Goal: Information Seeking & Learning: Understand process/instructions

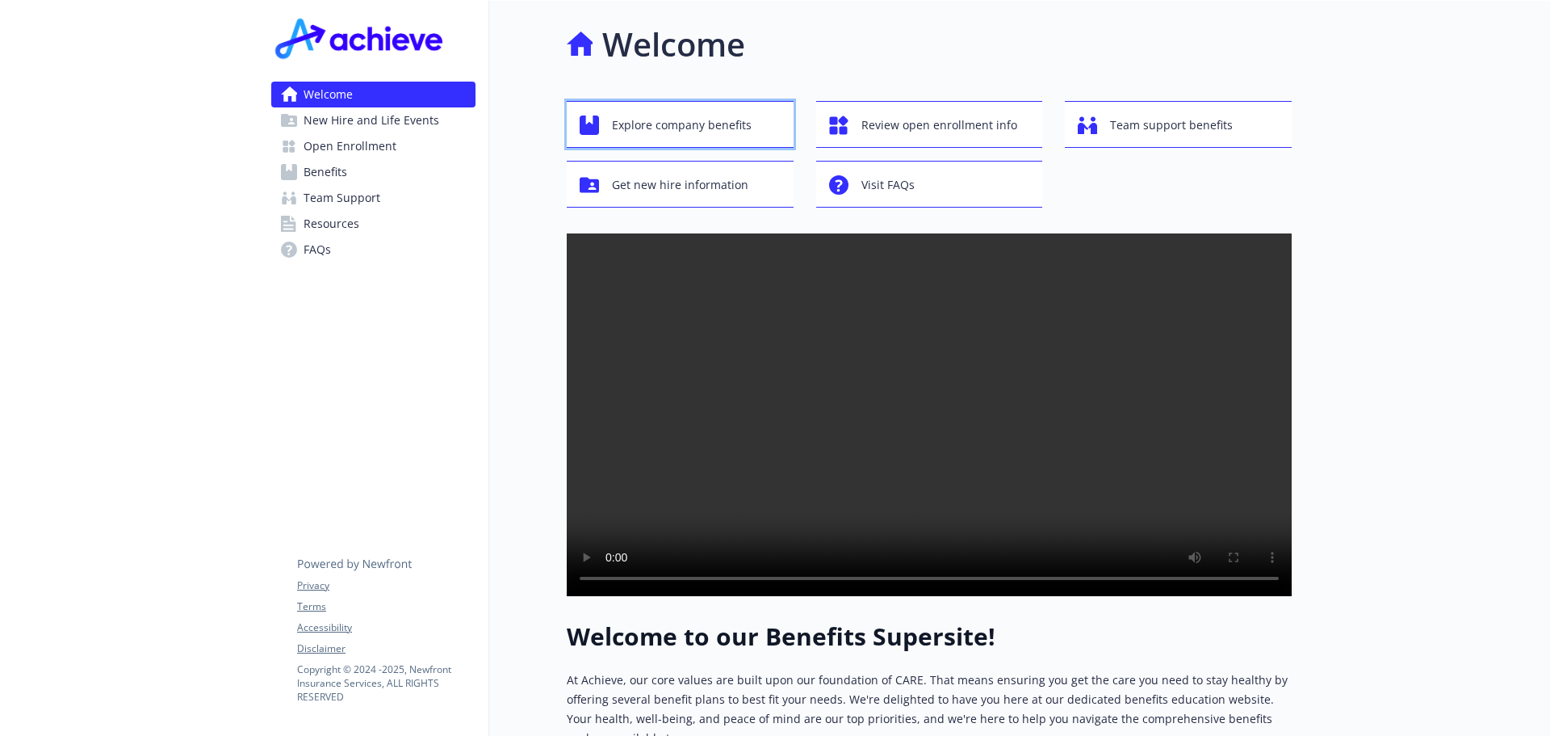
click at [694, 120] on span "Explore company benefits" at bounding box center [682, 125] width 140 height 31
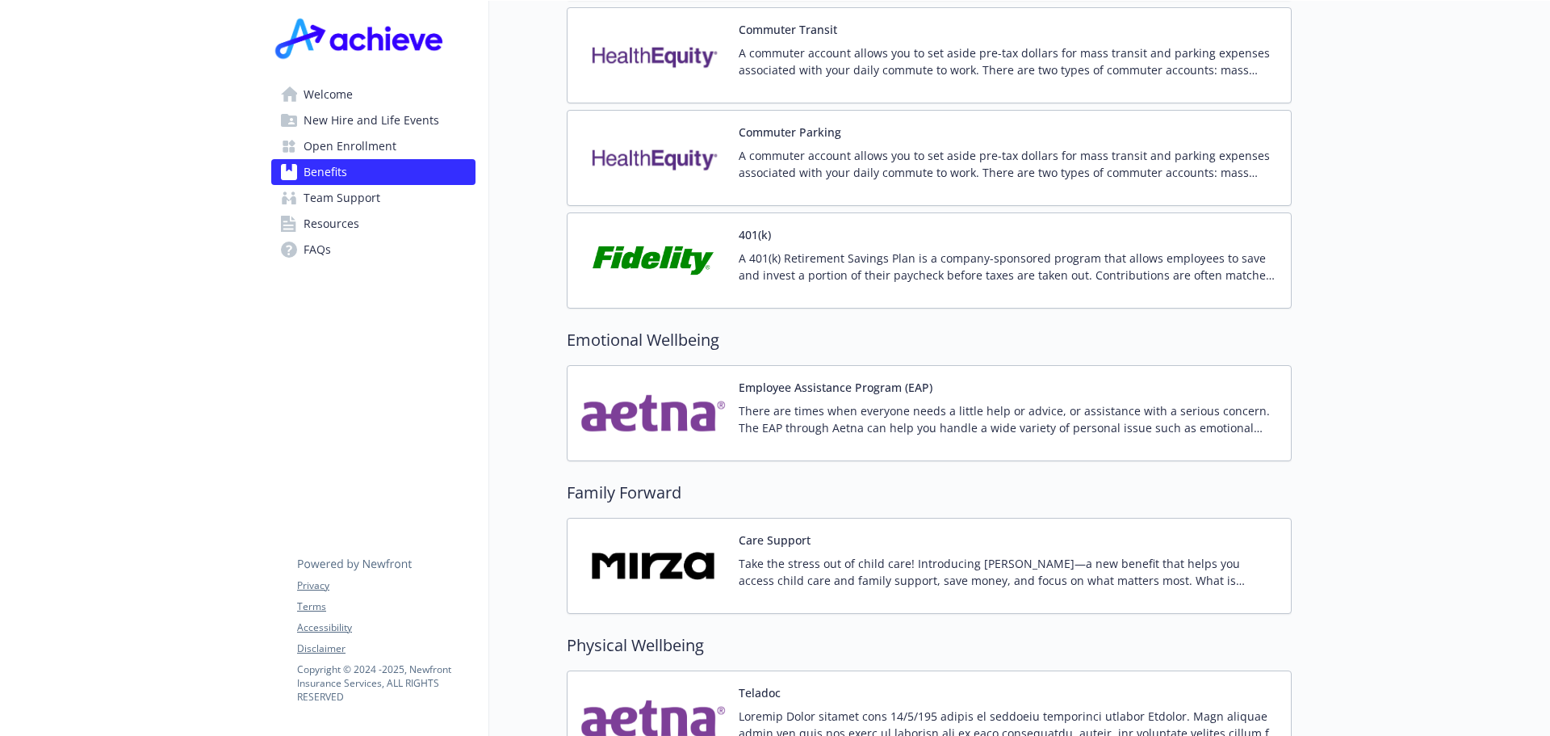
scroll to position [2826, 0]
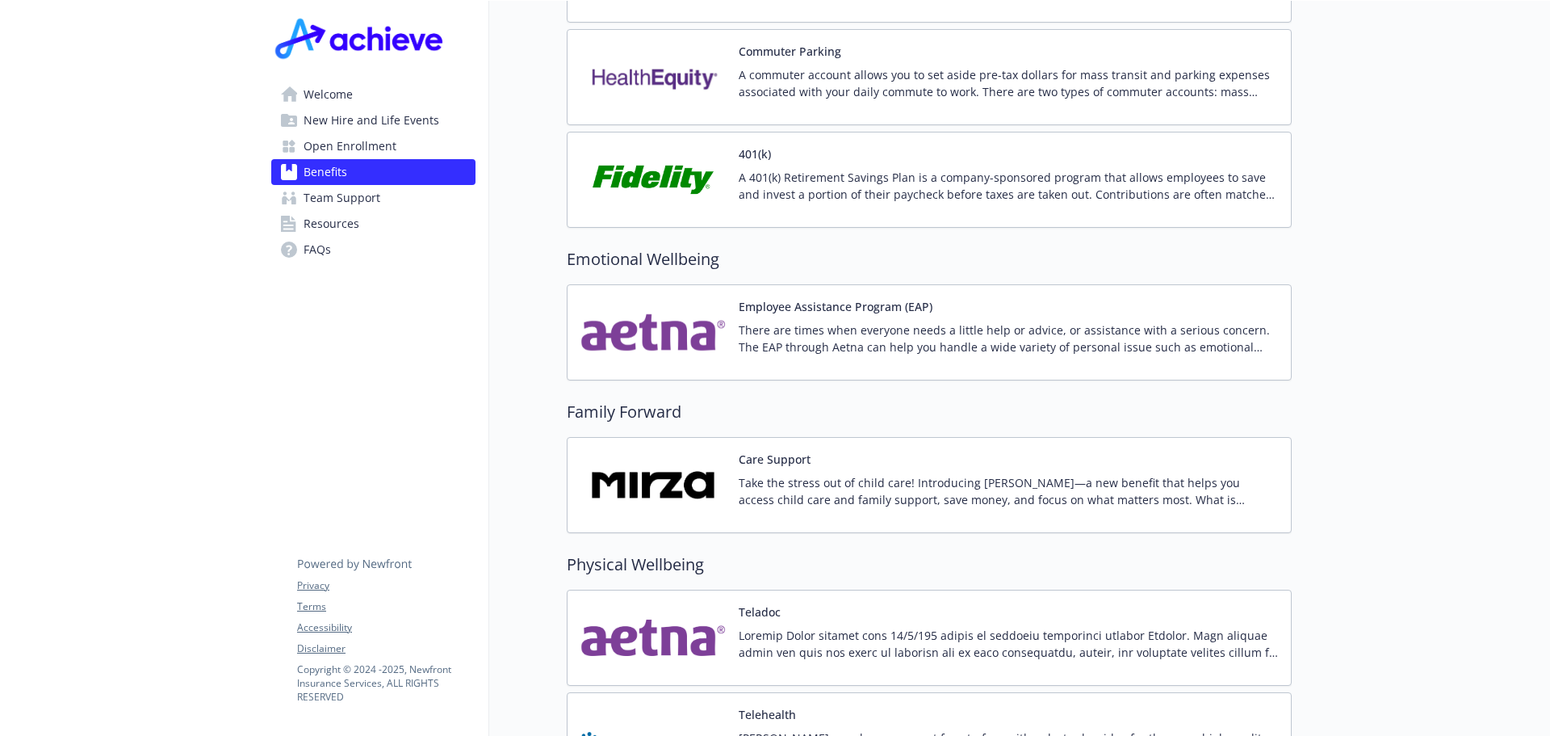
click at [864, 321] on p "There are times when everyone needs a little help or advice, or assistance with…" at bounding box center [1008, 338] width 539 height 34
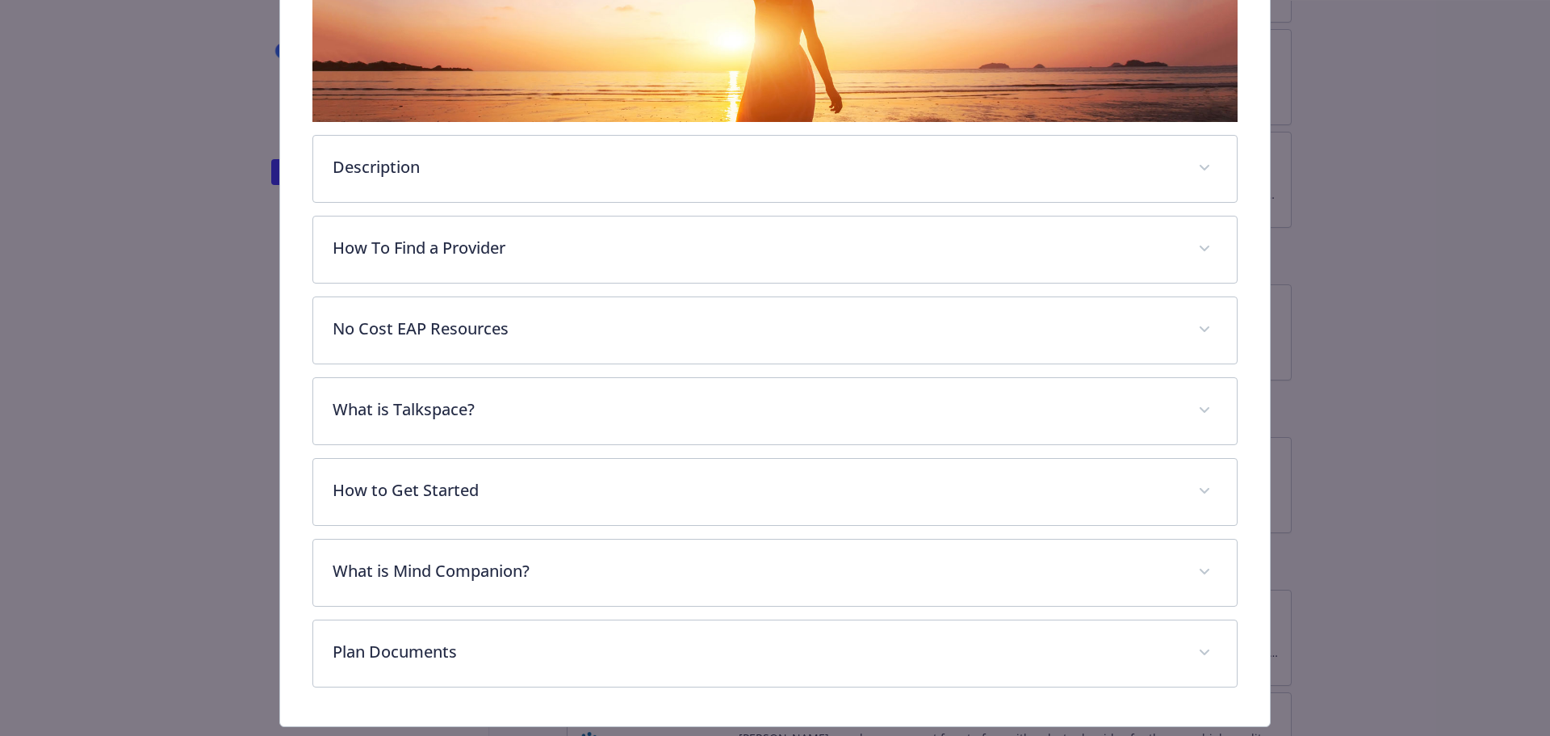
scroll to position [452, 0]
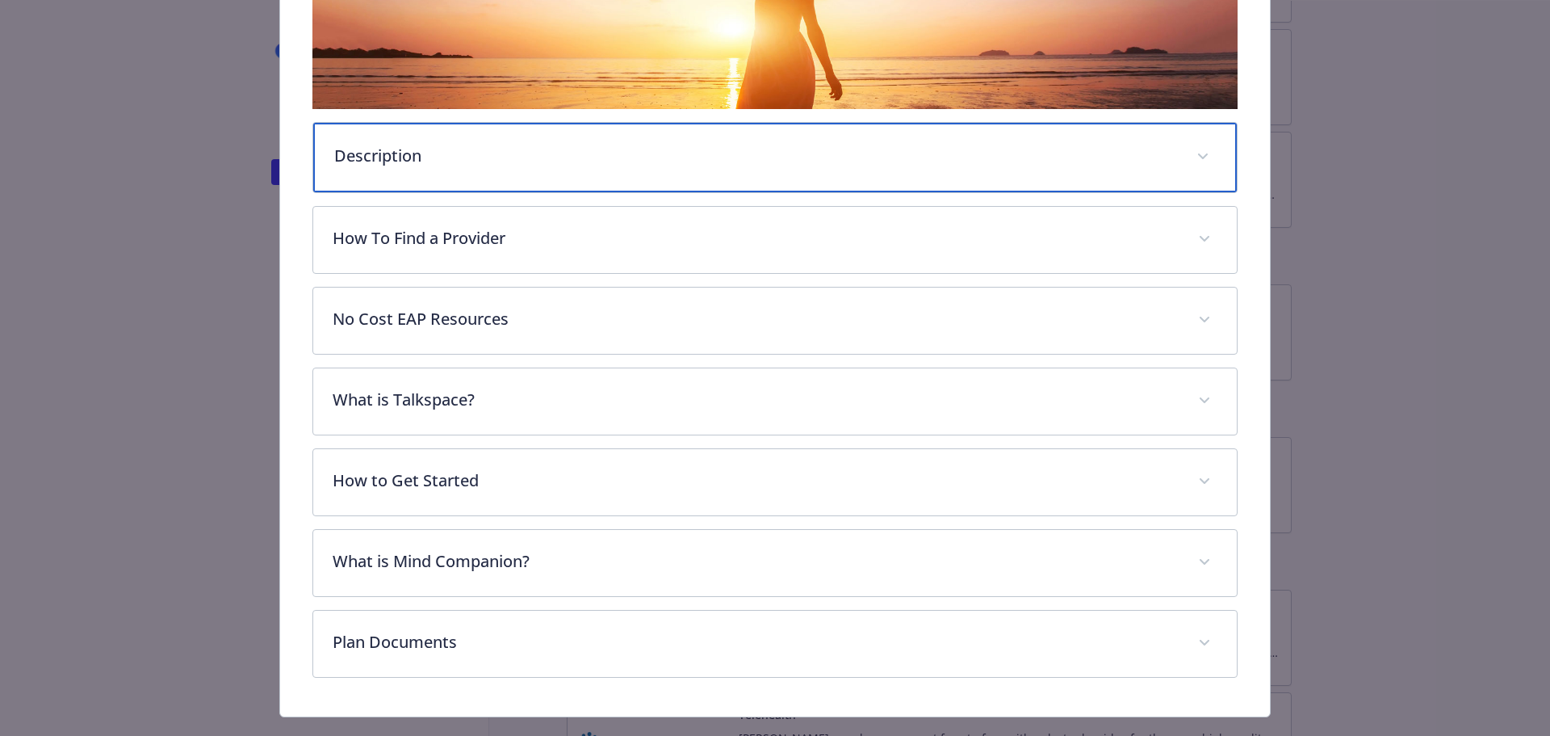
click at [369, 152] on p "Description" at bounding box center [756, 156] width 844 height 24
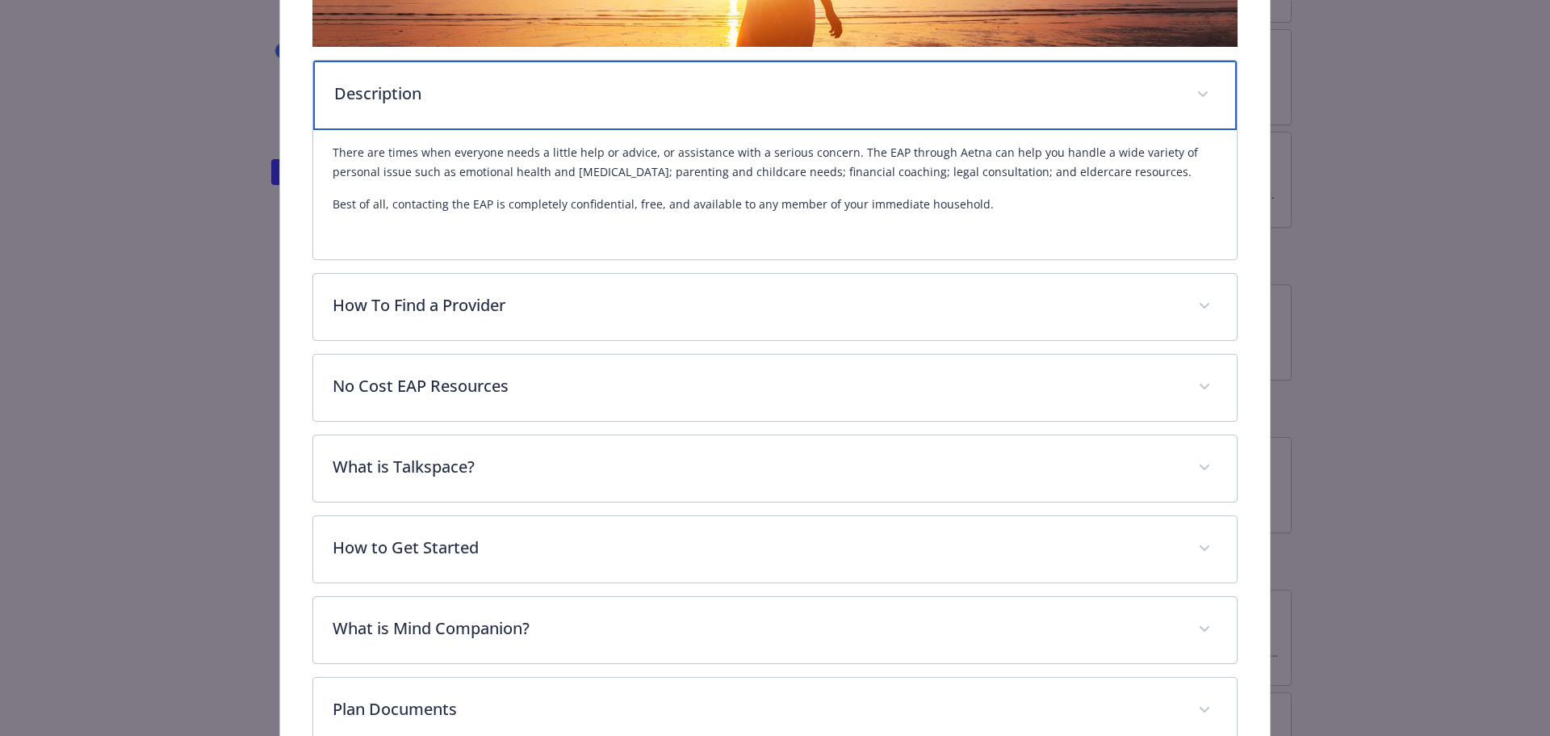
scroll to position [533, 0]
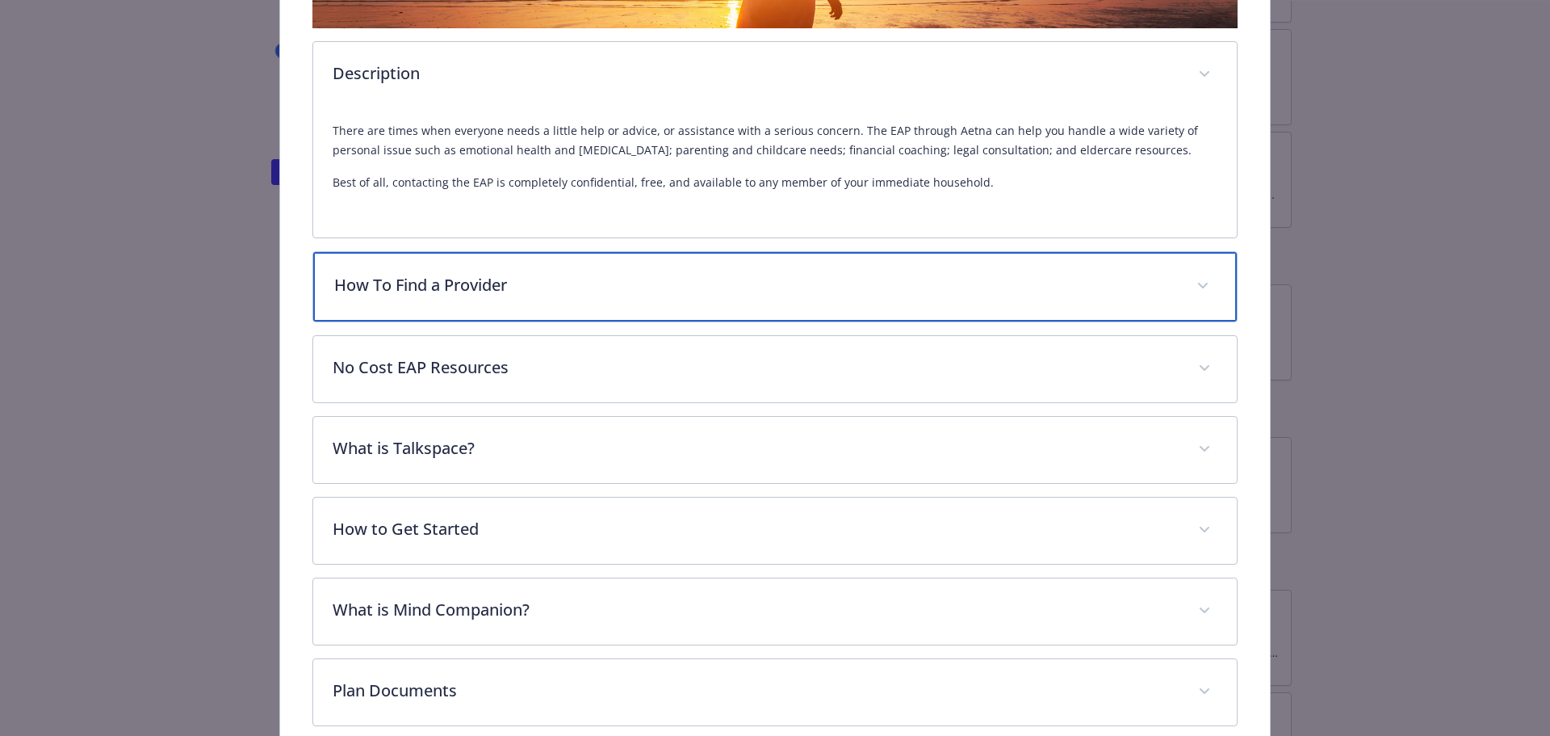
click at [538, 305] on div "How To Find a Provider" at bounding box center [775, 286] width 925 height 69
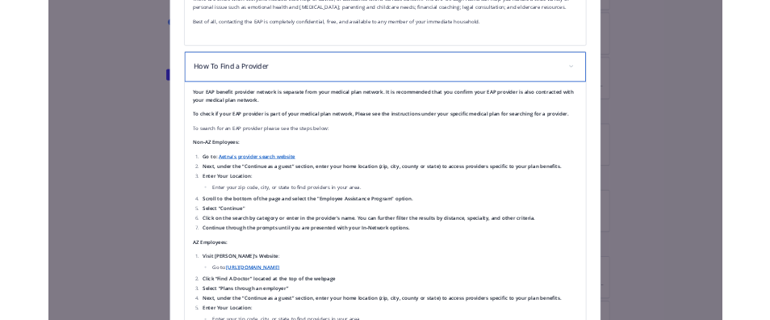
scroll to position [694, 0]
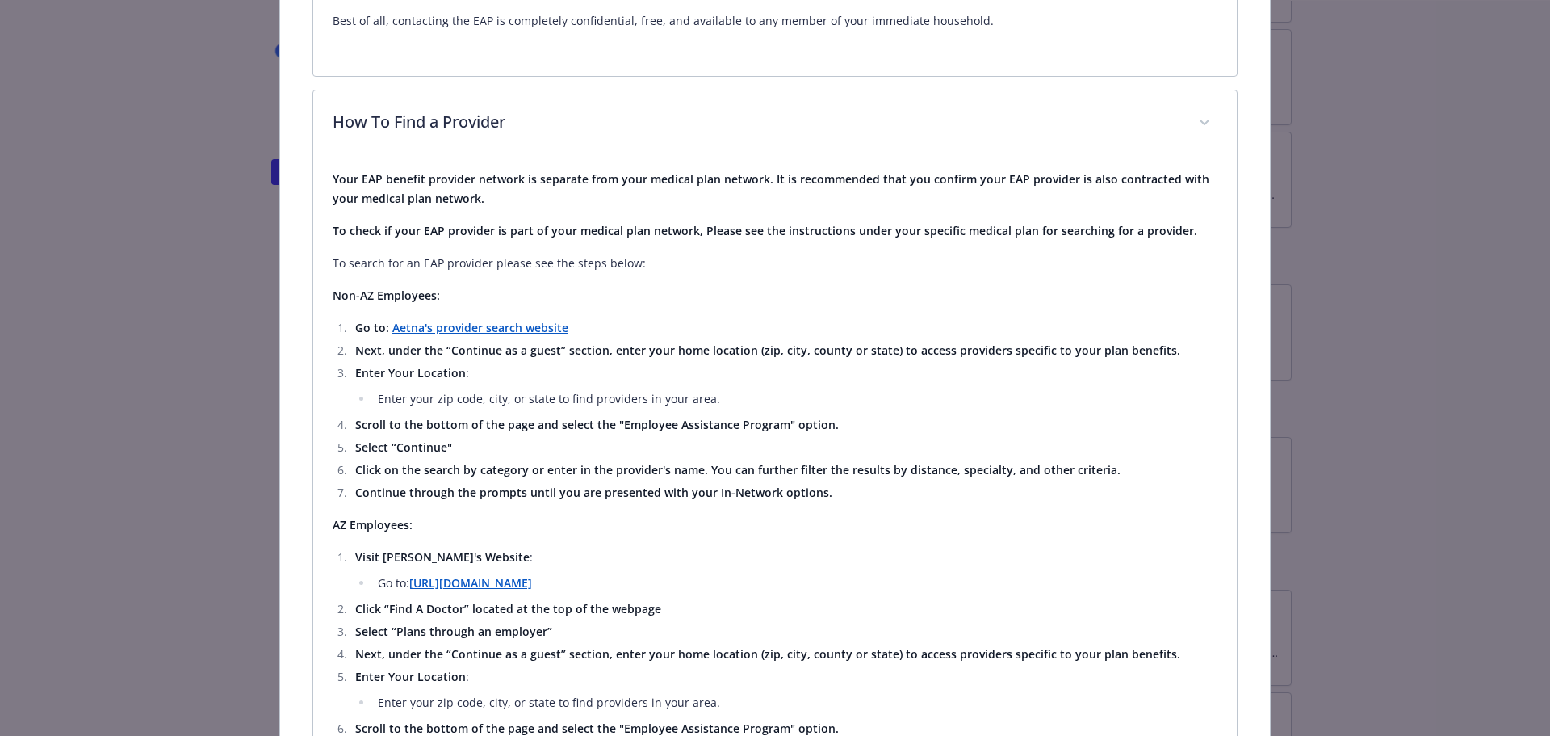
click at [502, 330] on strong "Aetna's provider search website" at bounding box center [480, 327] width 176 height 15
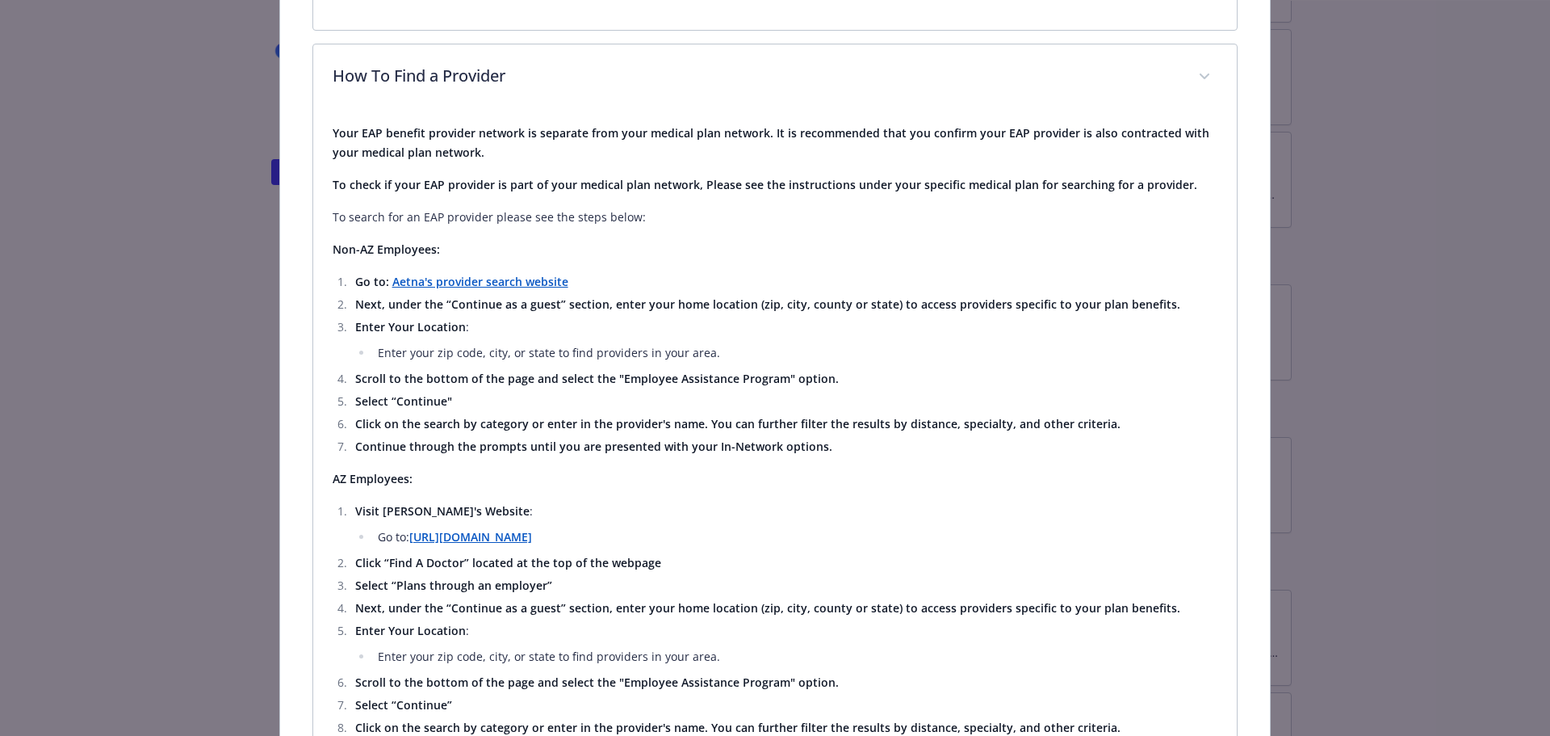
click at [812, 493] on div "Your EAP benefit provider network is separate from your medical plan network. I…" at bounding box center [776, 442] width 886 height 636
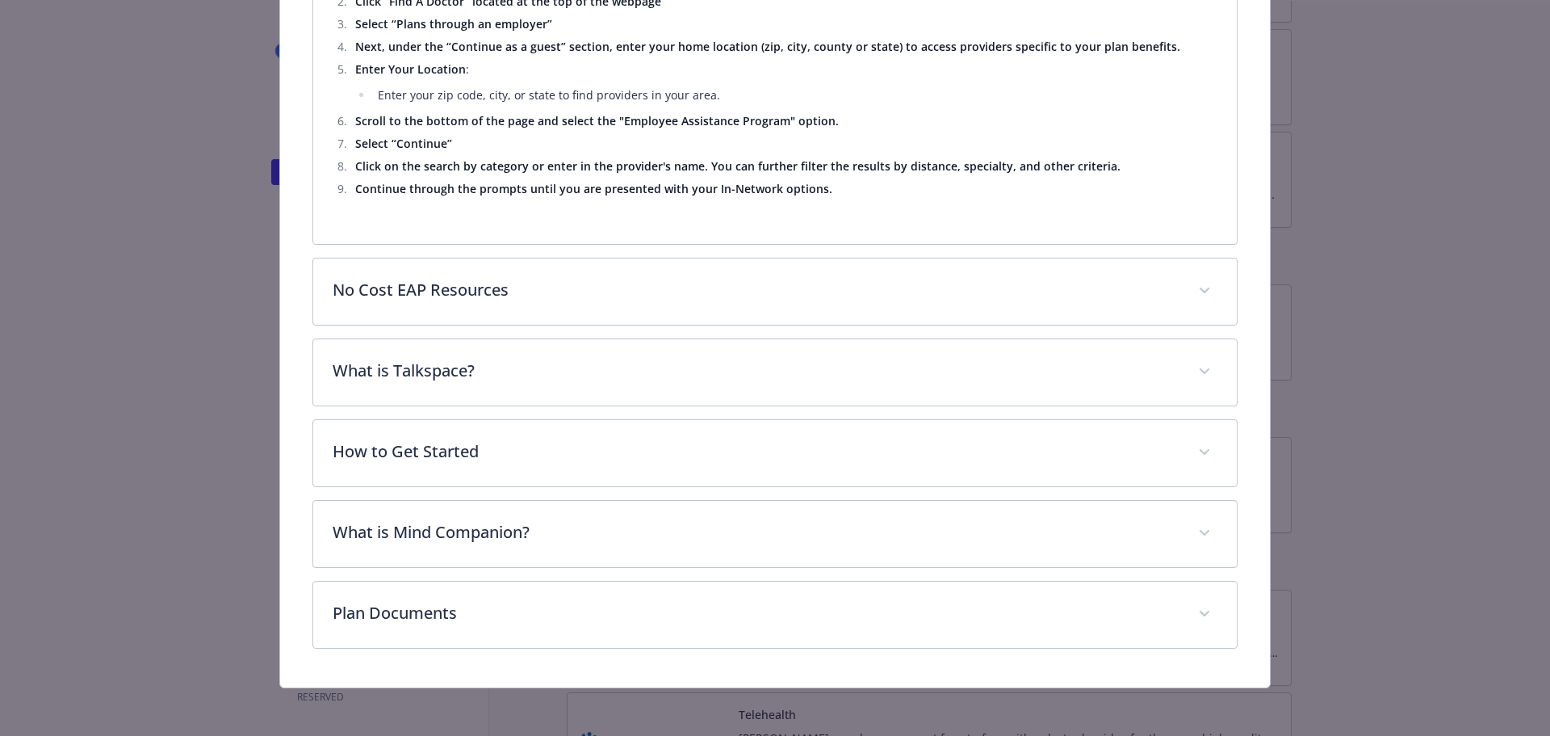
scroll to position [1303, 0]
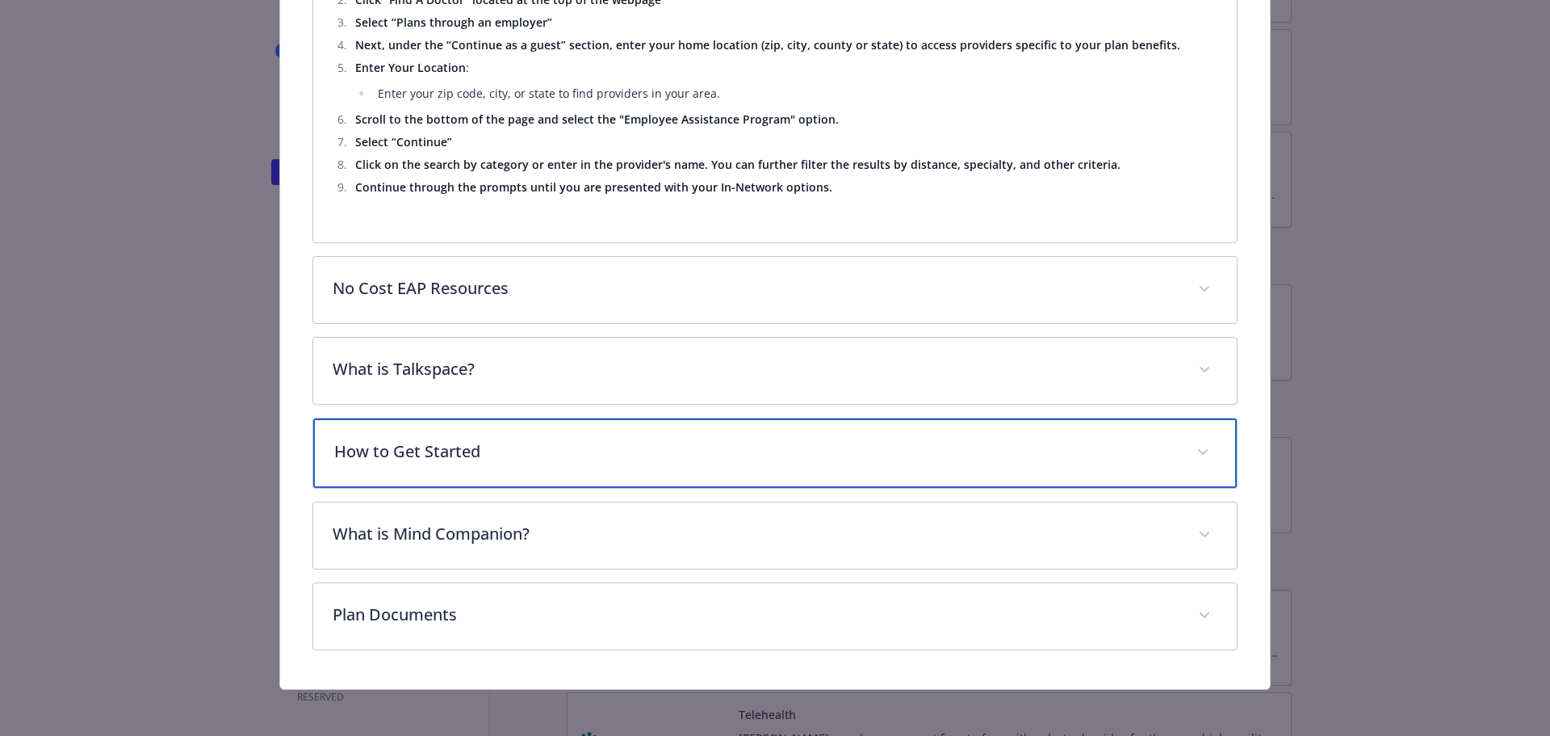
click at [598, 457] on p "How to Get Started" at bounding box center [756, 451] width 844 height 24
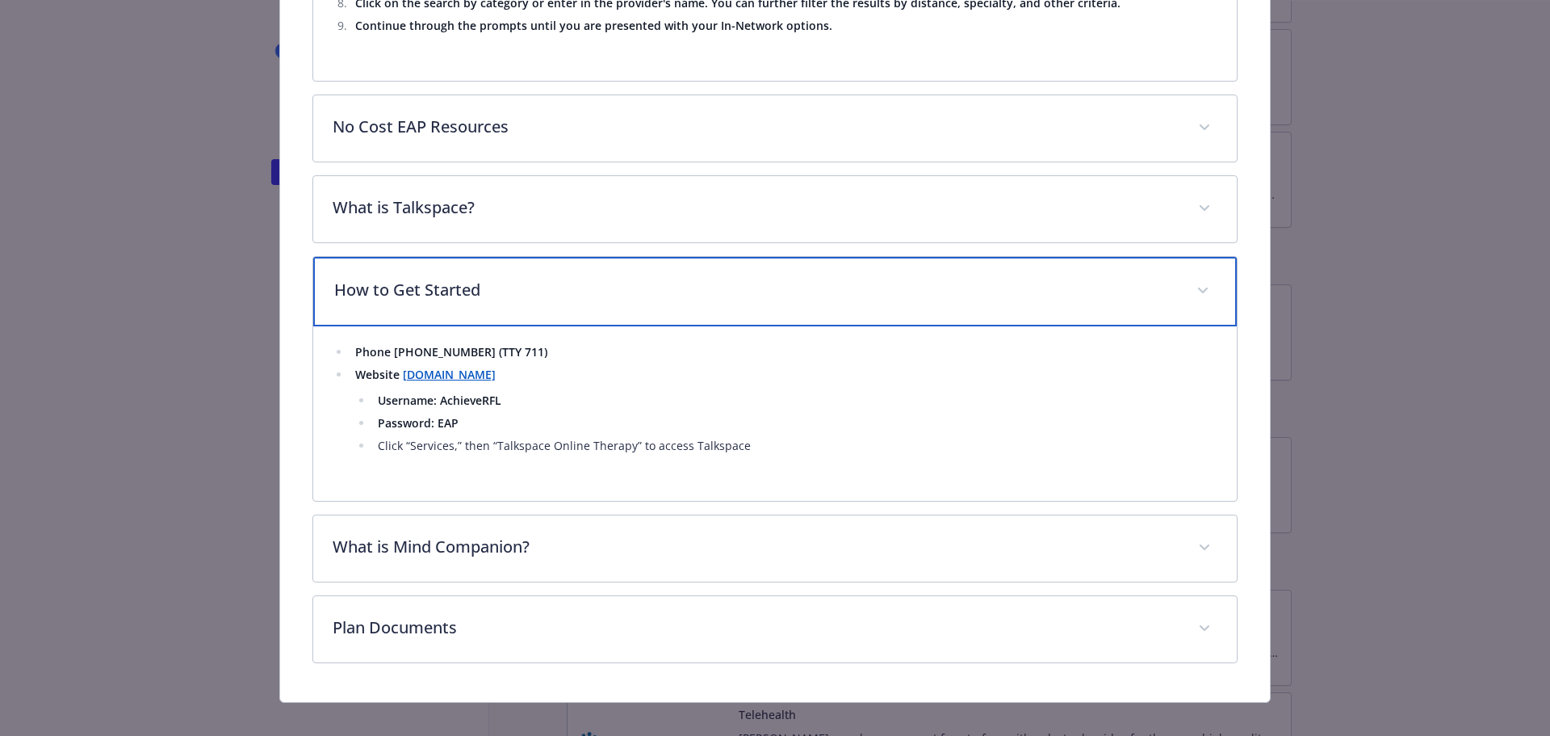
scroll to position [1481, 0]
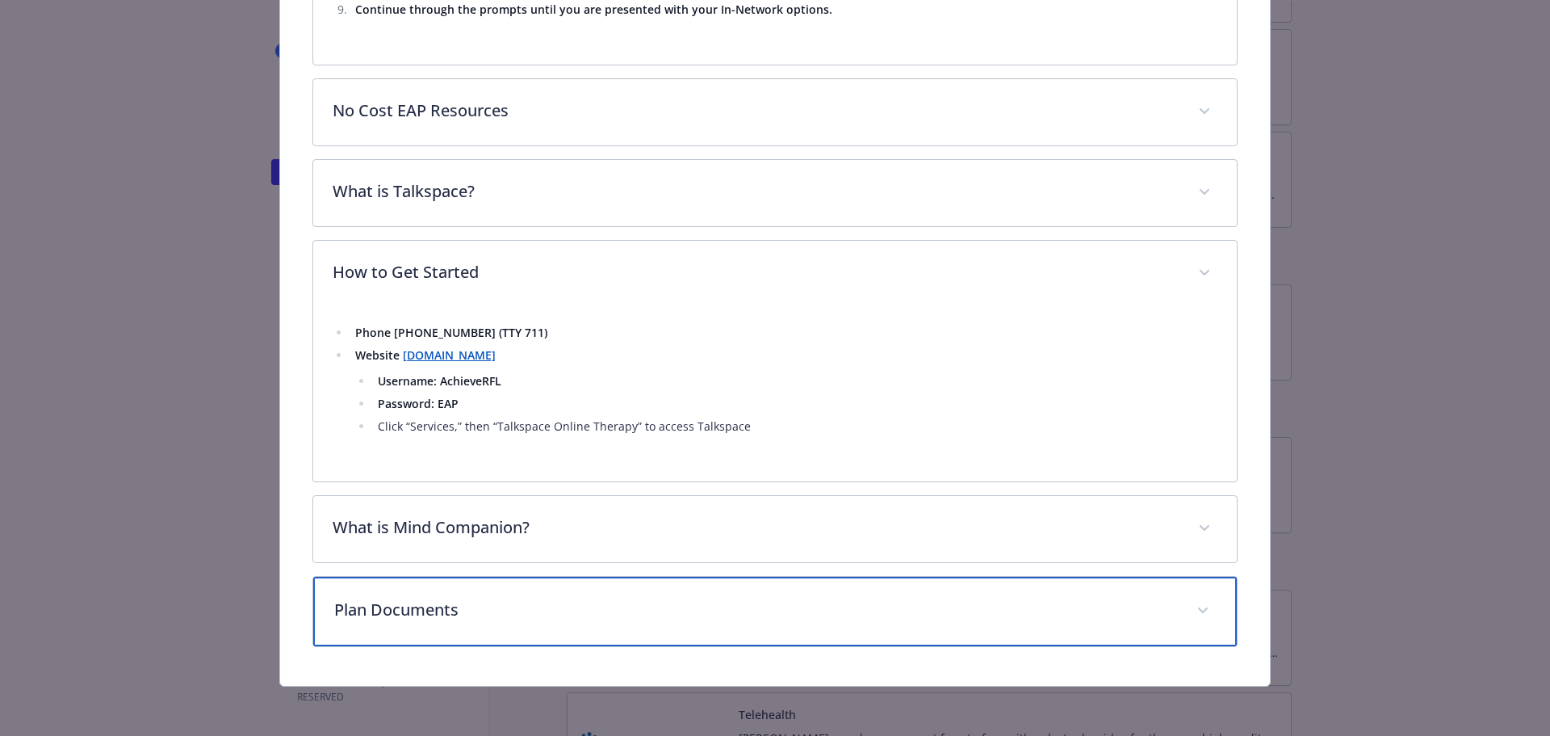
click at [676, 599] on p "Plan Documents" at bounding box center [756, 610] width 844 height 24
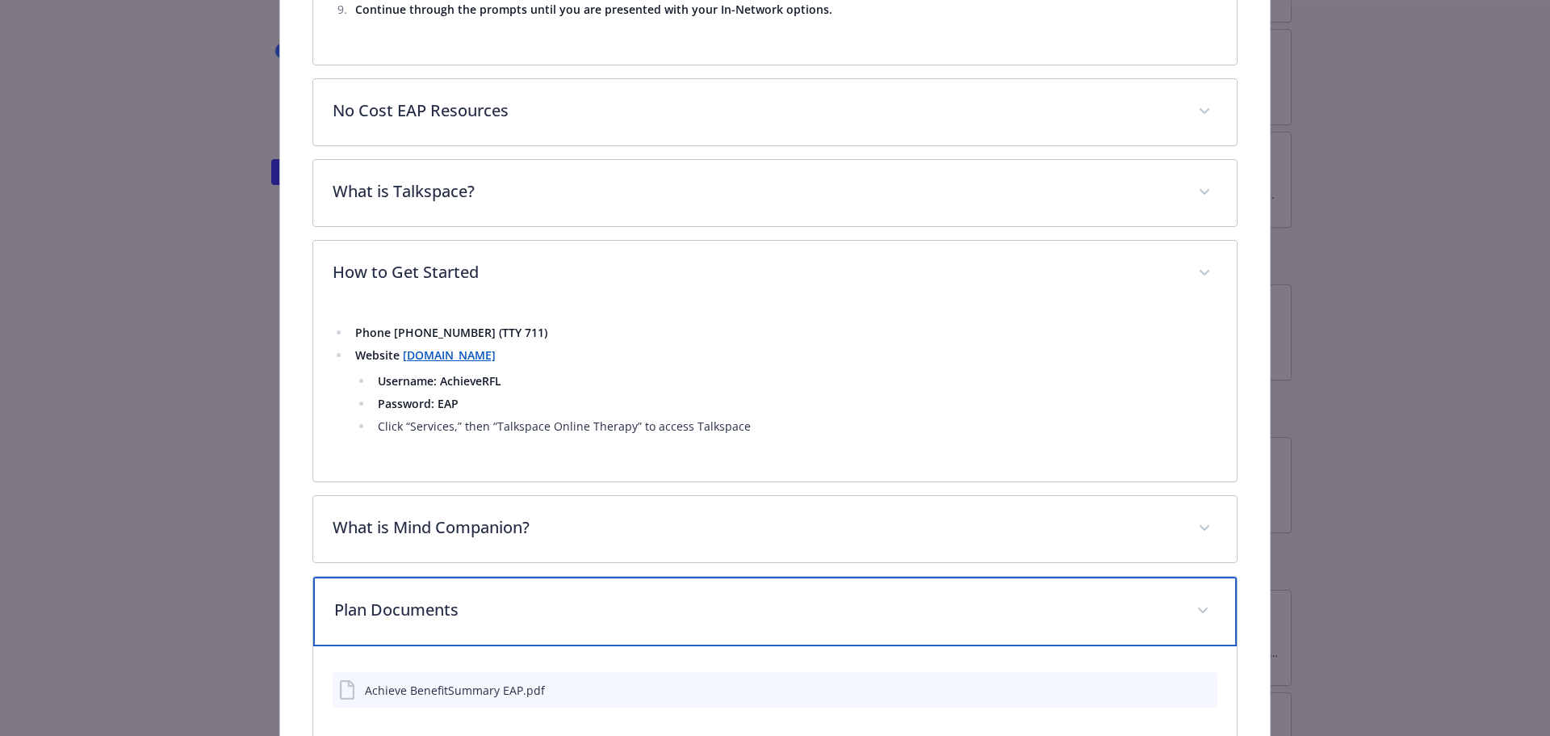
scroll to position [1575, 0]
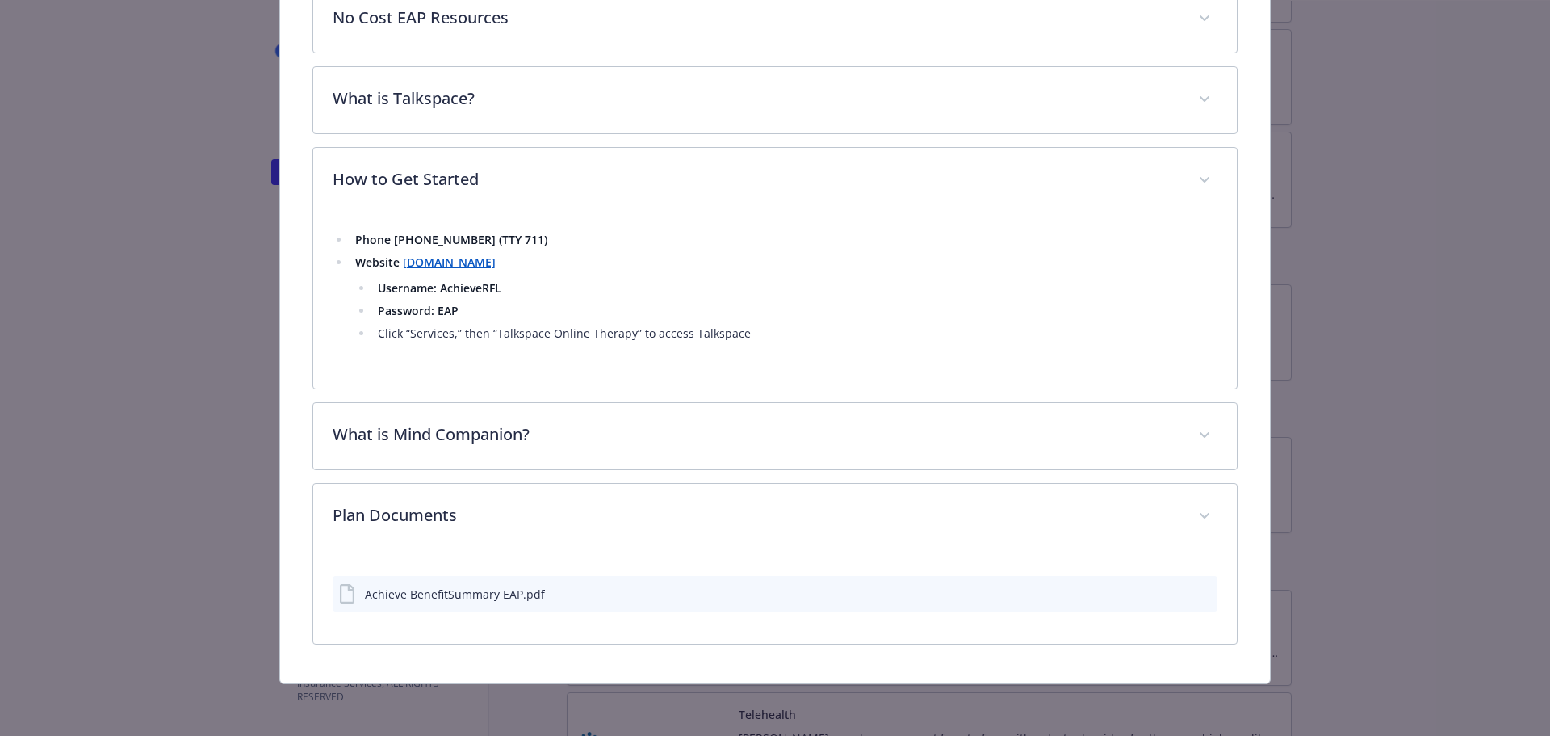
click at [441, 600] on div "Achieve BenefitSummary EAP.pdf" at bounding box center [455, 593] width 180 height 17
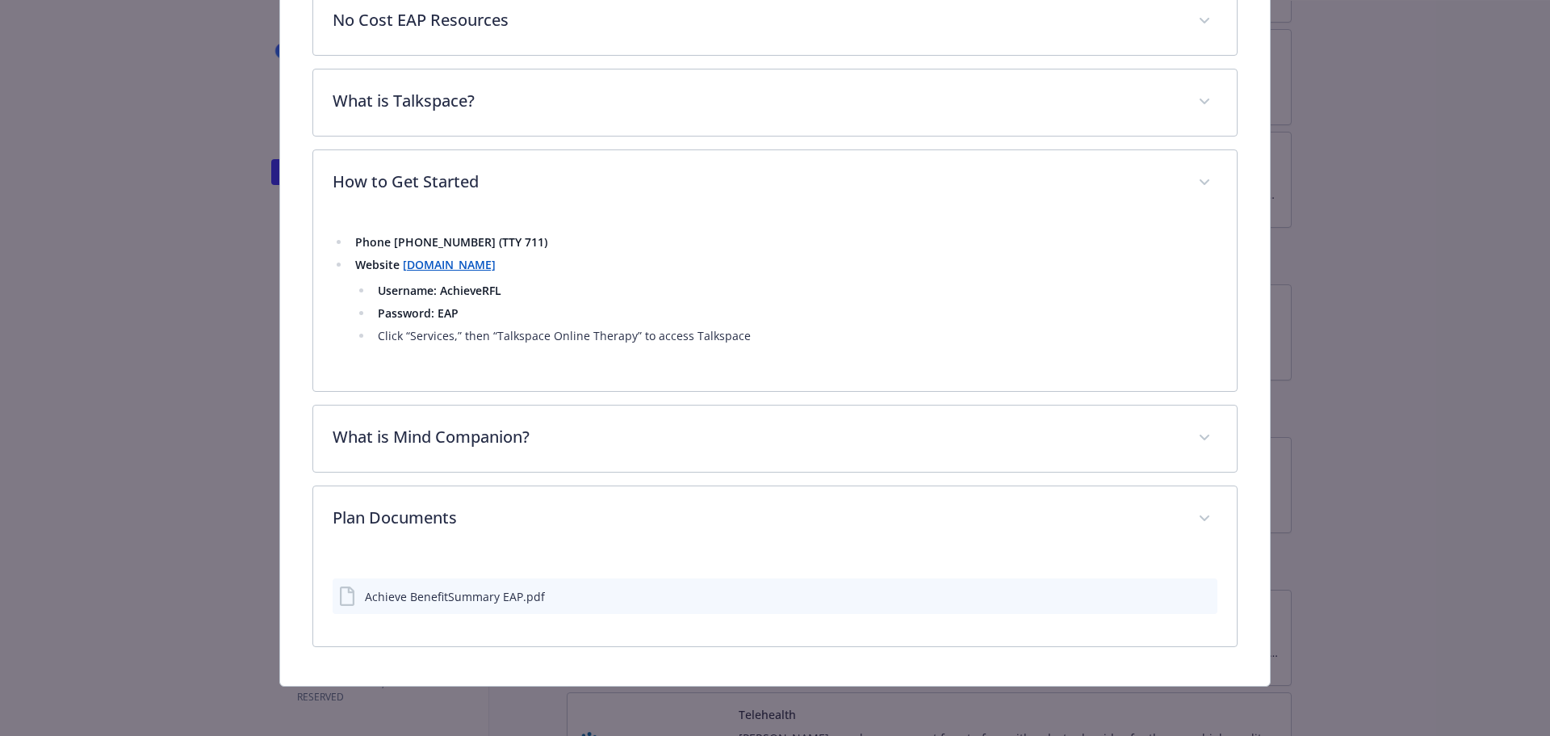
click at [1175, 590] on div "details for plan Emotional Wellbeing - Employee Assistance Program (EAP) - Empl…" at bounding box center [1191, 596] width 40 height 17
click at [1169, 597] on icon "download file" at bounding box center [1175, 595] width 13 height 13
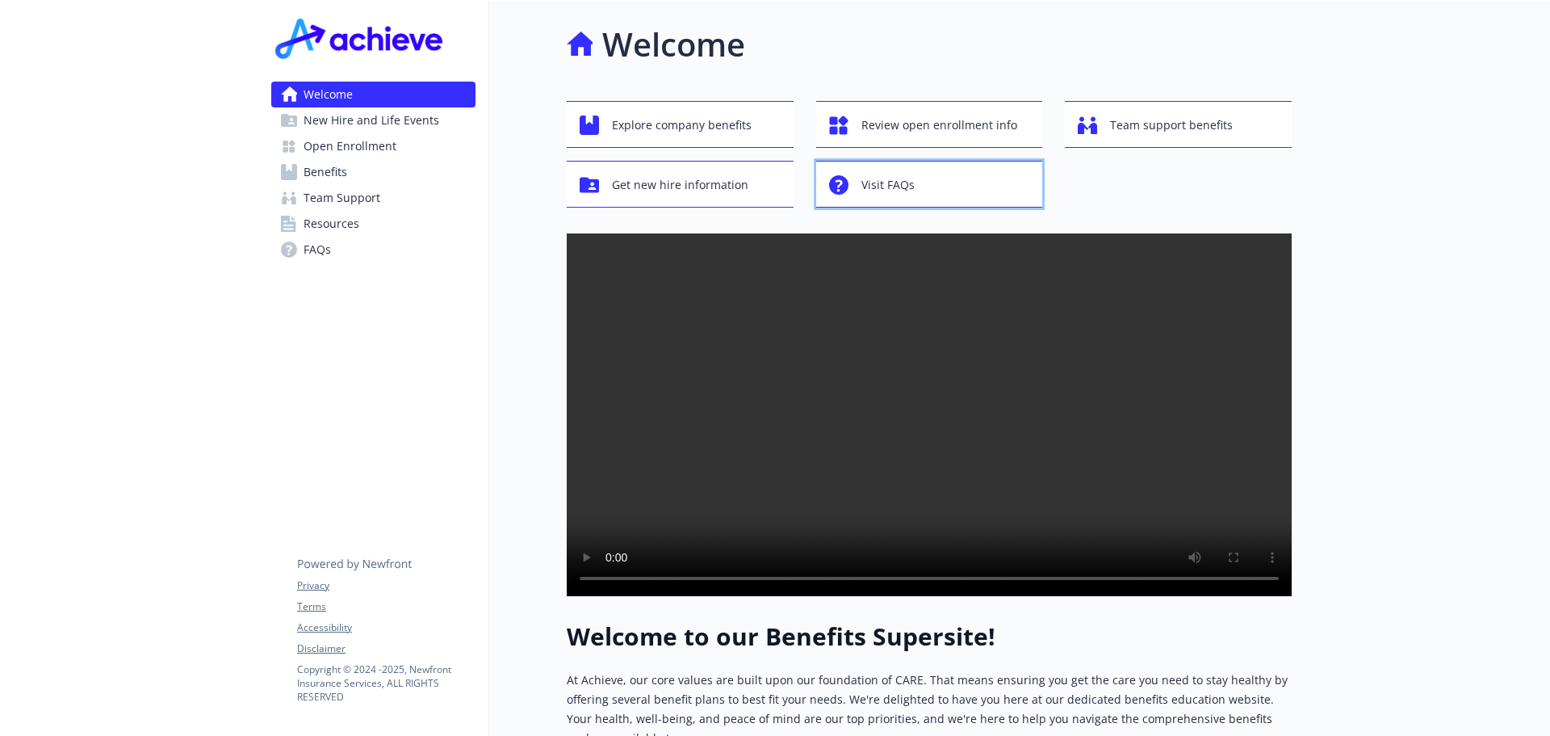
click at [891, 187] on span "Visit FAQs" at bounding box center [888, 185] width 53 height 31
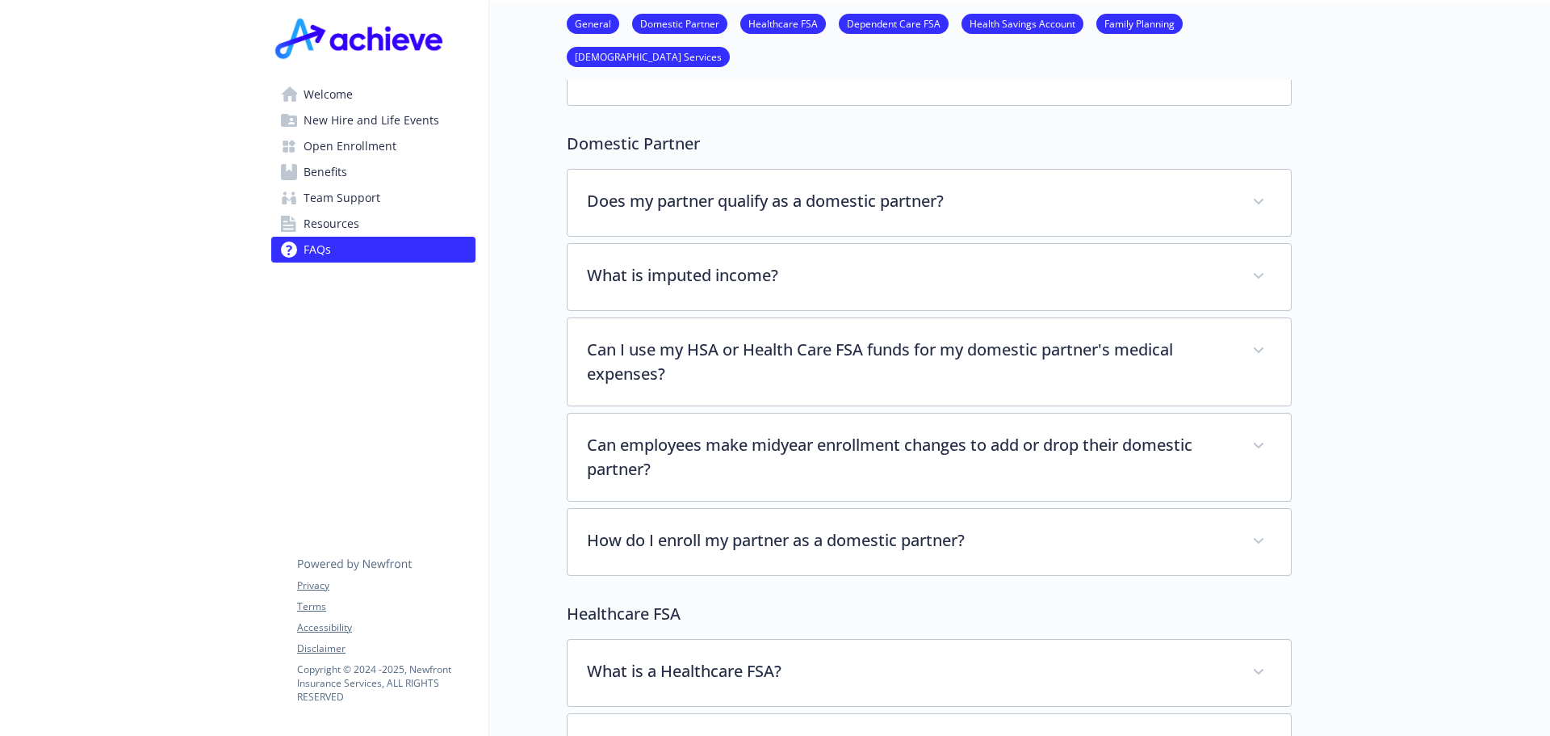
scroll to position [242, 0]
click at [317, 177] on span "Benefits" at bounding box center [326, 172] width 44 height 26
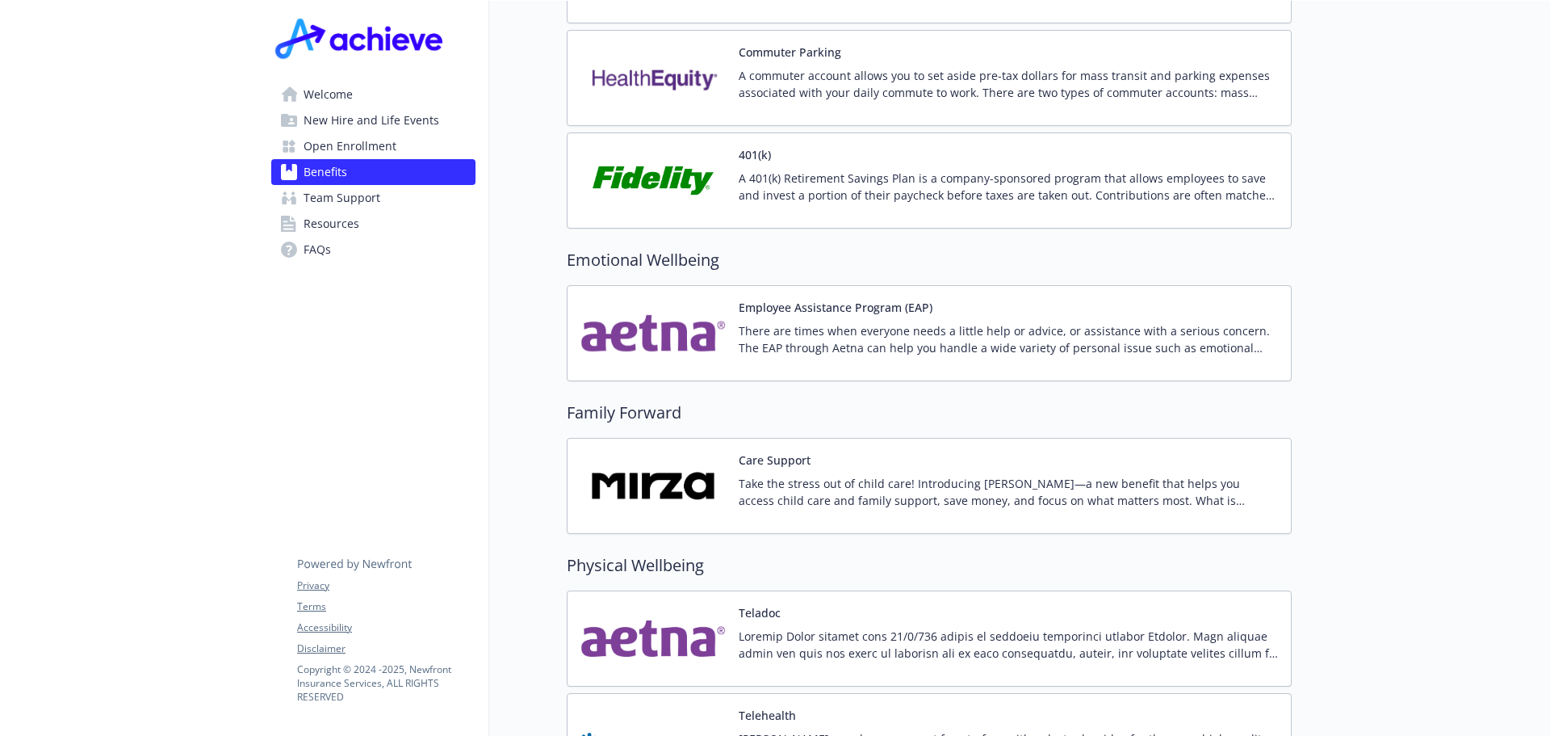
scroll to position [2826, 0]
click at [732, 322] on div "Employee Assistance Program (EAP) There are times when everyone needs a little …" at bounding box center [930, 332] width 698 height 69
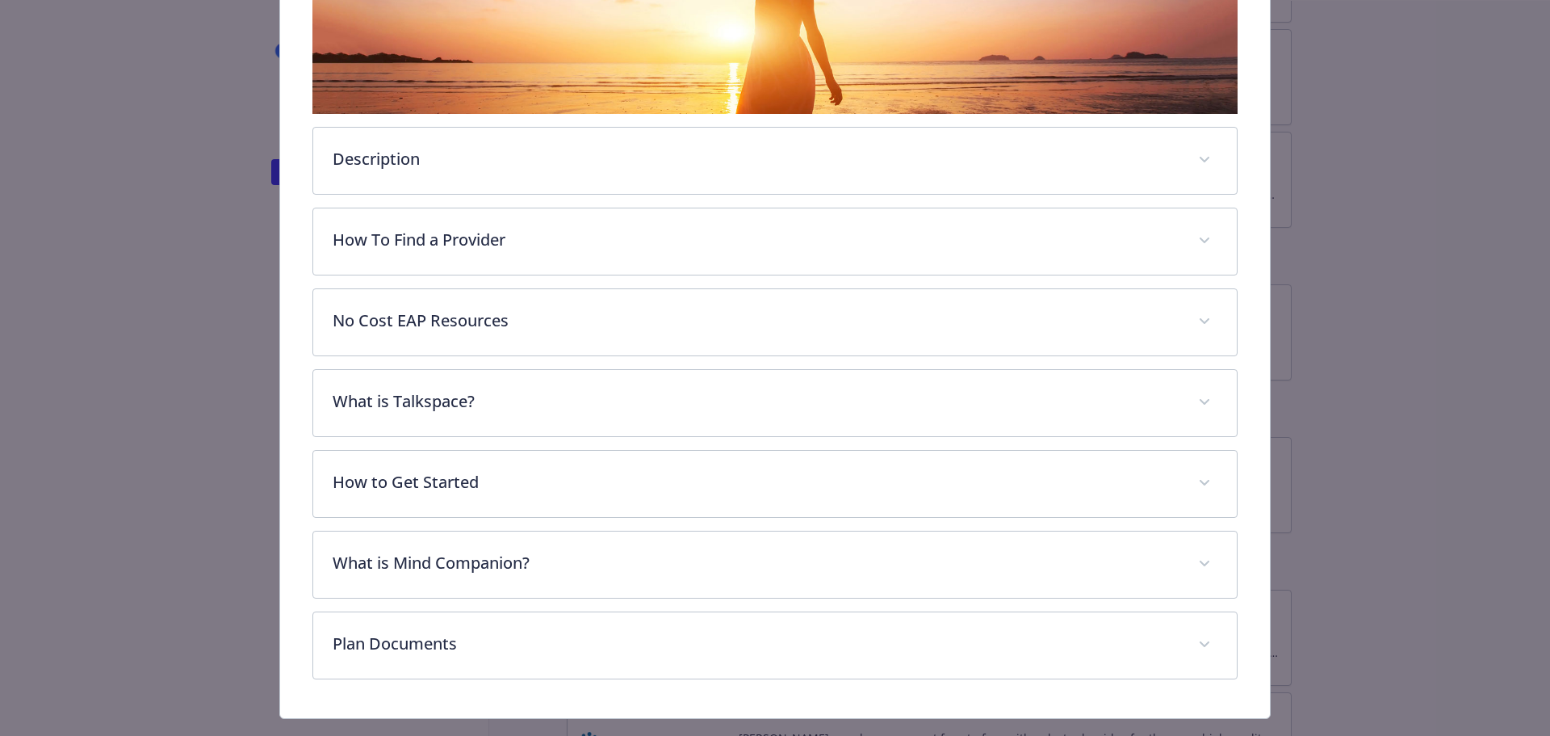
scroll to position [452, 0]
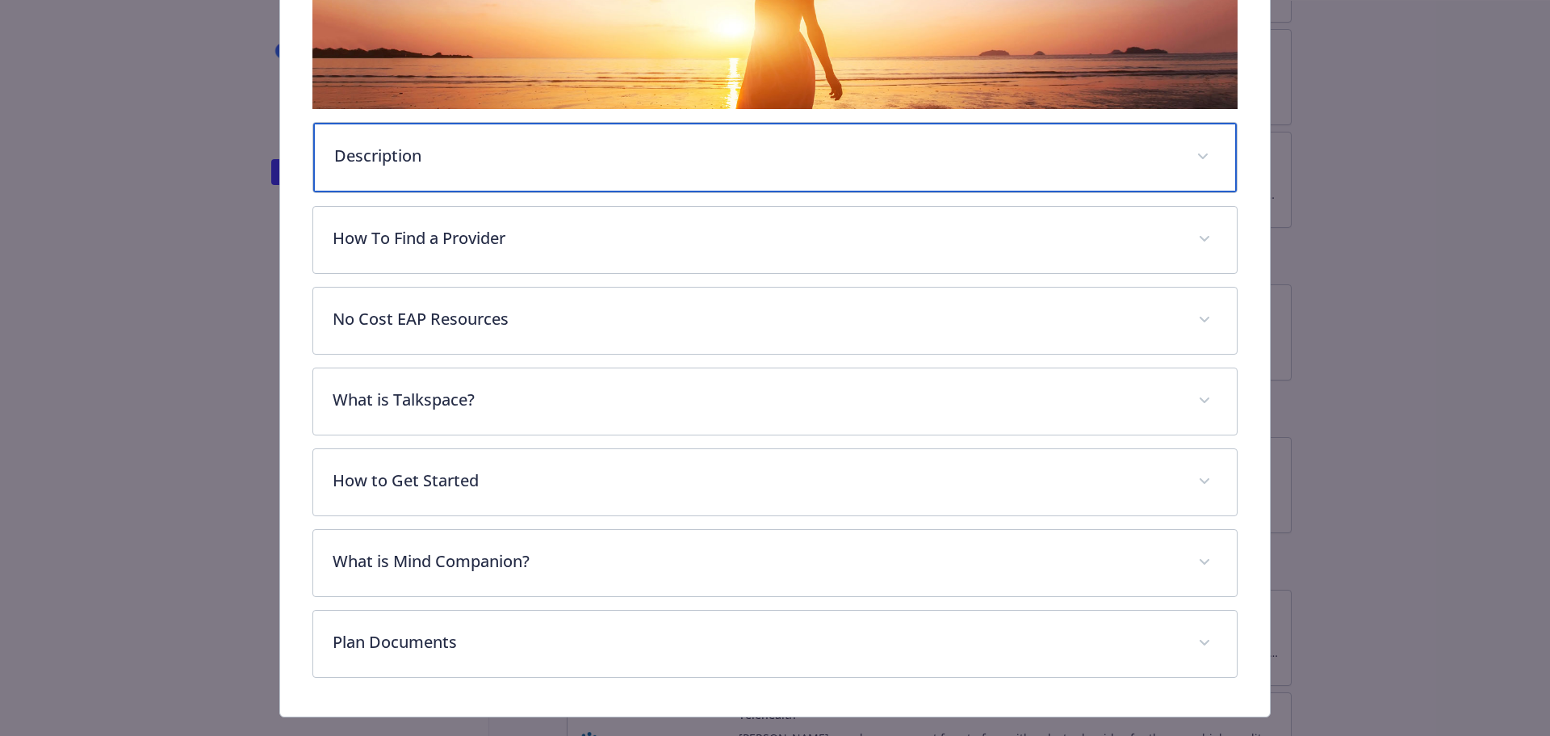
click at [719, 157] on p "Description" at bounding box center [756, 156] width 844 height 24
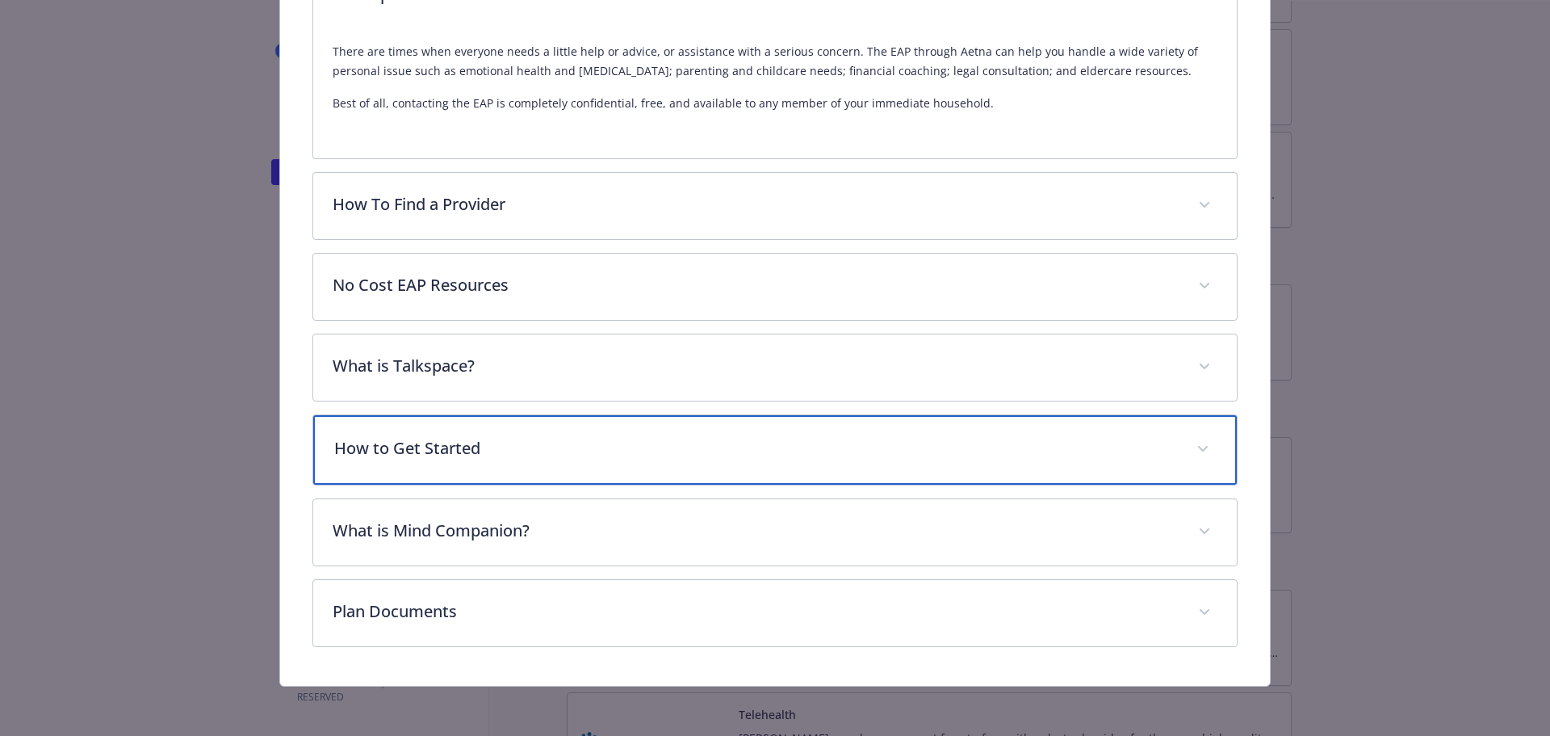
scroll to position [610, 0]
click at [663, 459] on p "How to Get Started" at bounding box center [756, 450] width 844 height 24
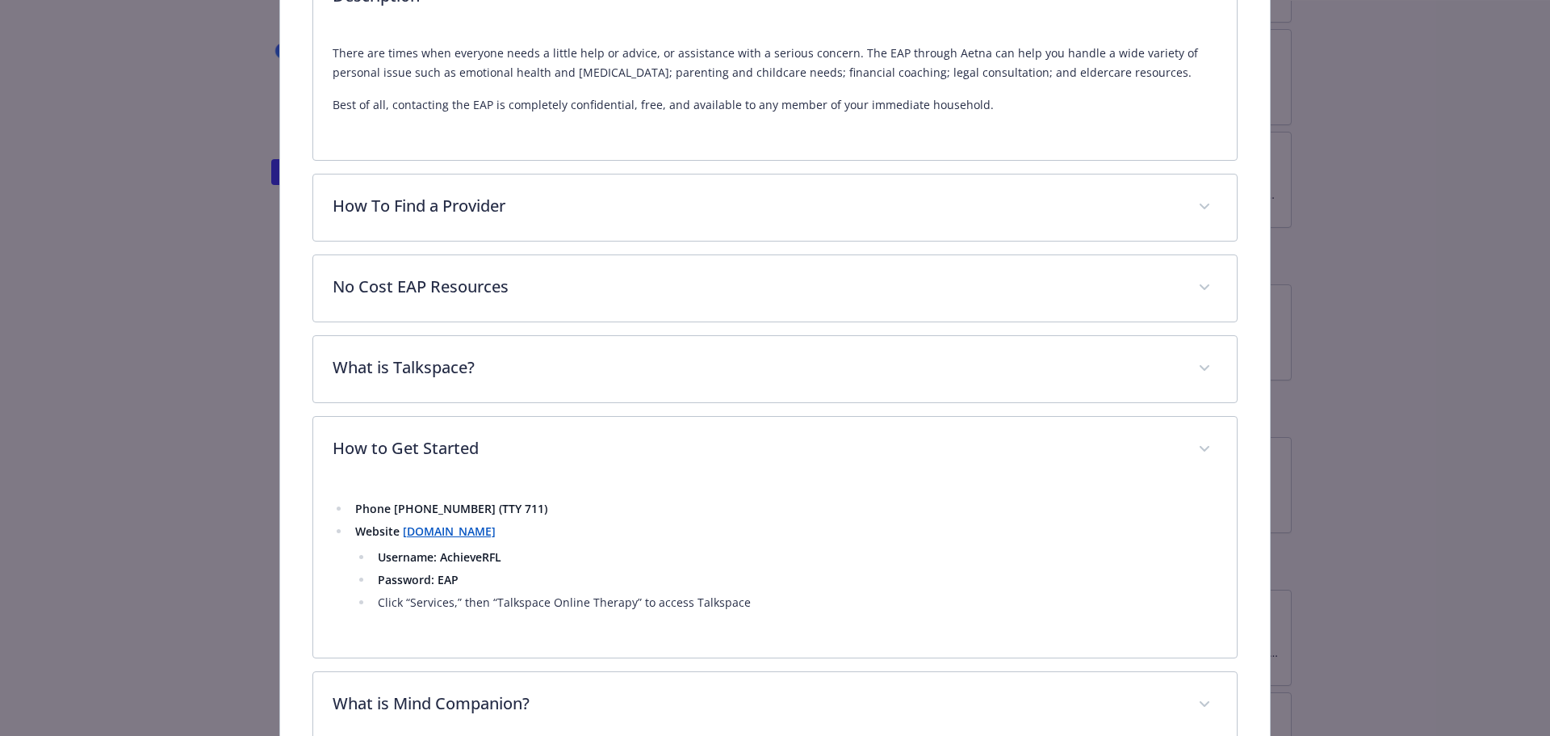
click at [496, 533] on strong "[DOMAIN_NAME]" at bounding box center [449, 530] width 93 height 15
